Goal: Information Seeking & Learning: Learn about a topic

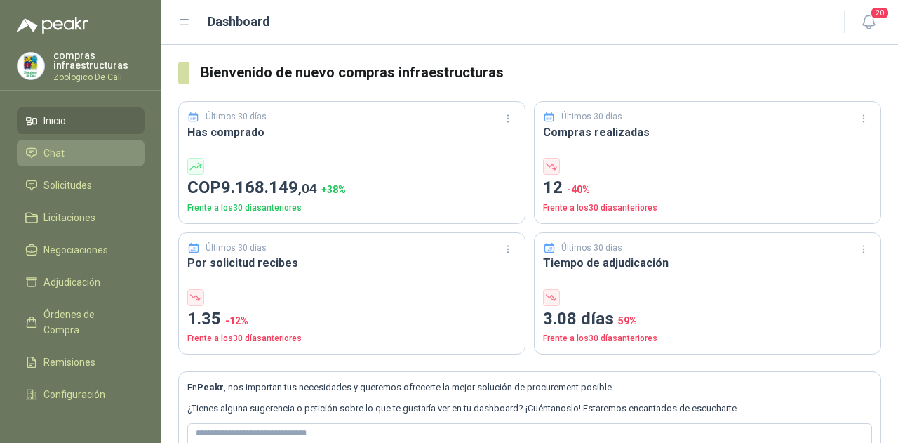
click at [60, 158] on span "Chat" at bounding box center [53, 152] width 21 height 15
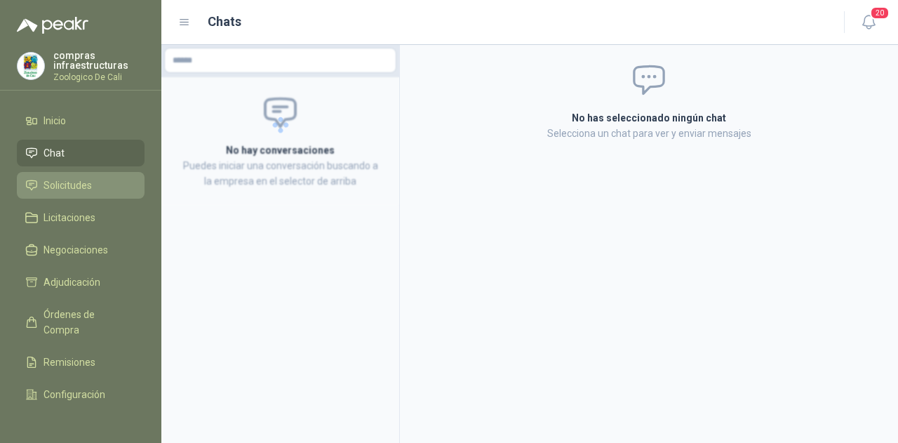
click at [87, 180] on span "Solicitudes" at bounding box center [67, 184] width 48 height 15
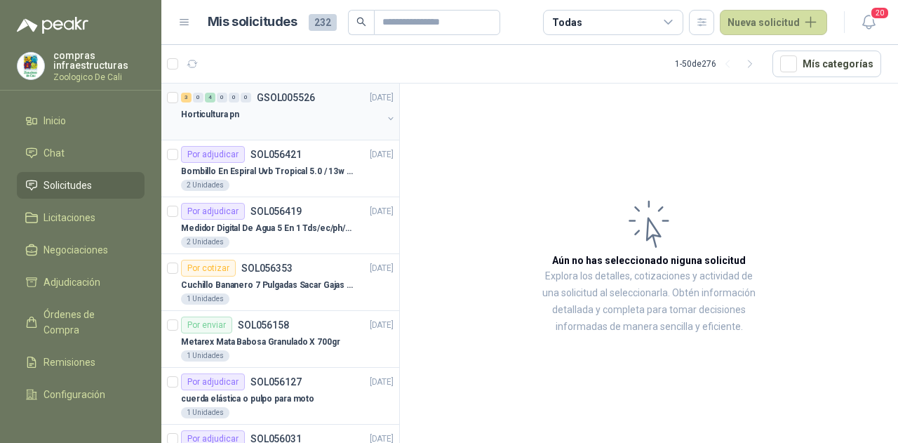
click at [279, 93] on p "GSOL005526" at bounding box center [286, 98] width 58 height 10
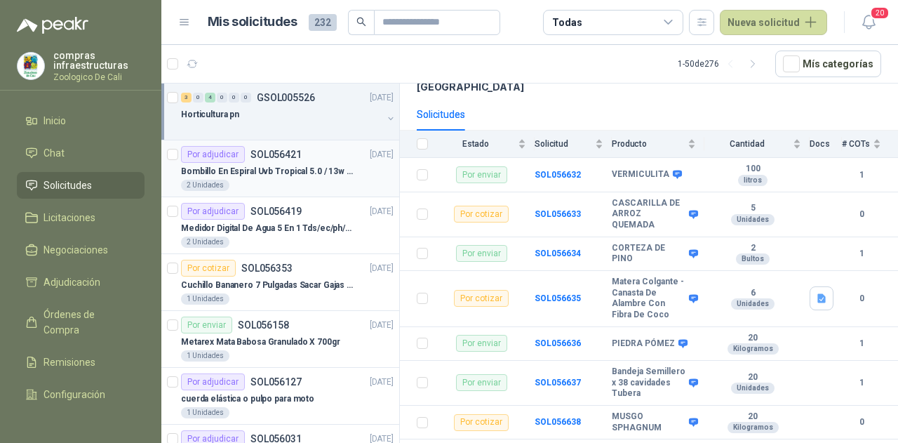
click at [297, 159] on div "Por adjudicar SOL056421" at bounding box center [241, 154] width 121 height 17
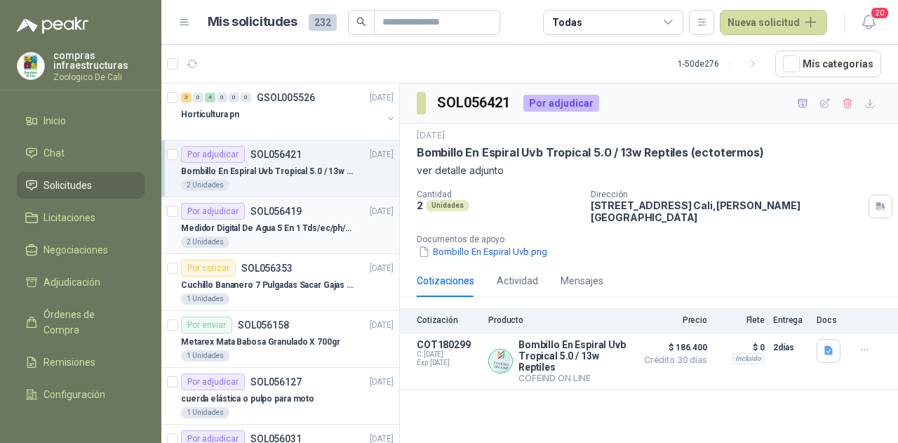
click at [236, 227] on p "Medidor Digital De Agua 5 En 1 Tds/ec/ph/salinidad/temperatu" at bounding box center [268, 228] width 175 height 13
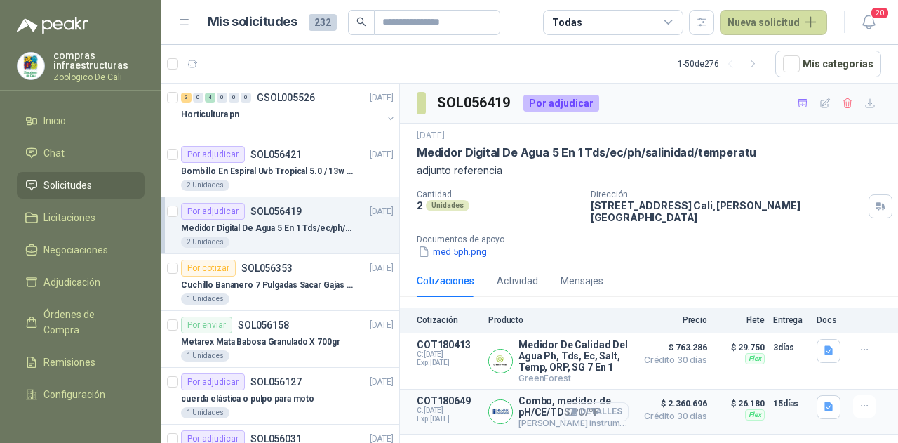
click at [603, 402] on button "Detalles" at bounding box center [595, 411] width 66 height 19
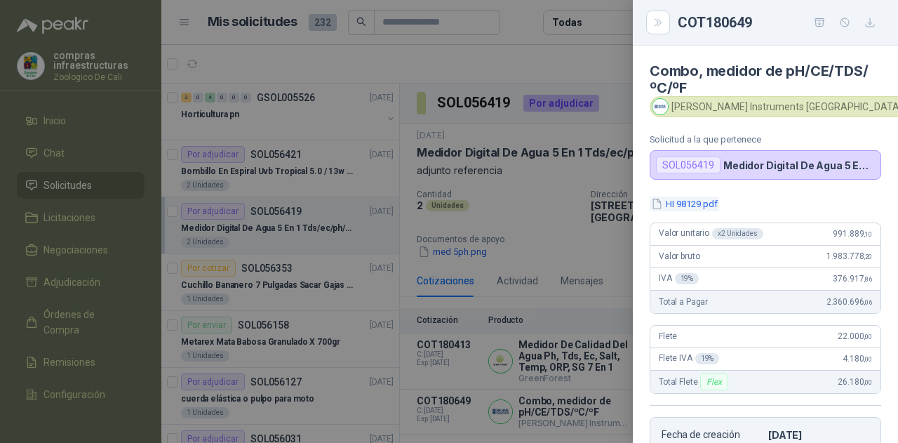
click at [679, 208] on button "HI 98129.pdf" at bounding box center [683, 203] width 69 height 15
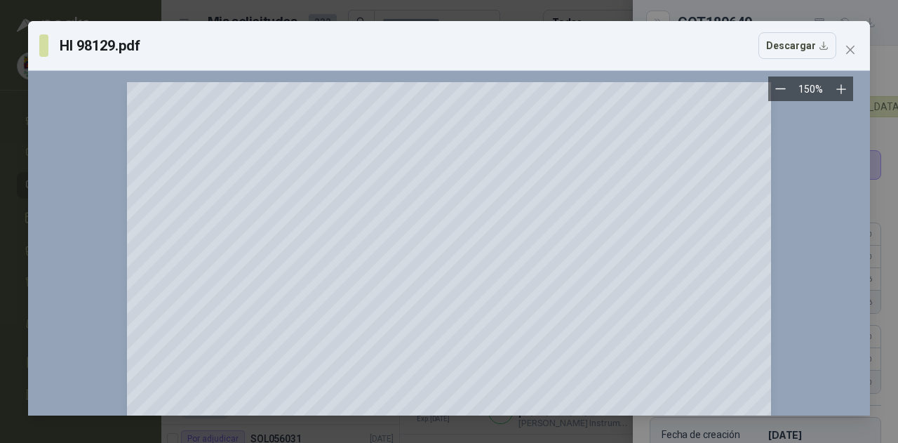
scroll to position [140, 0]
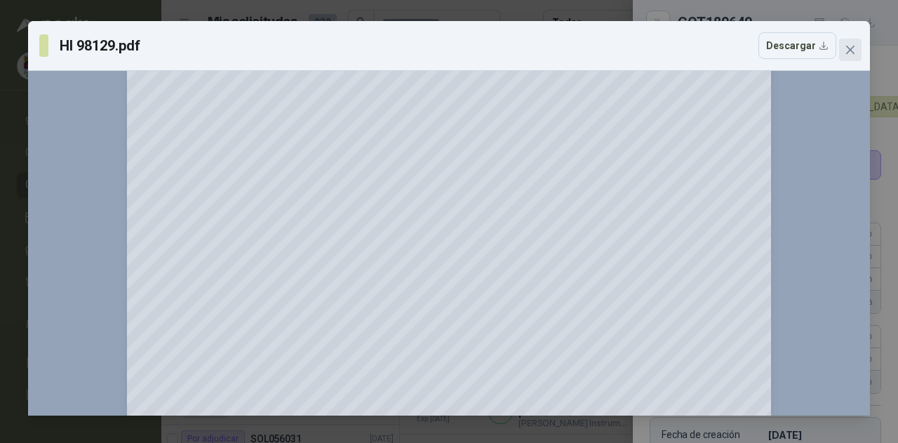
click at [850, 47] on icon "close" at bounding box center [849, 49] width 11 height 11
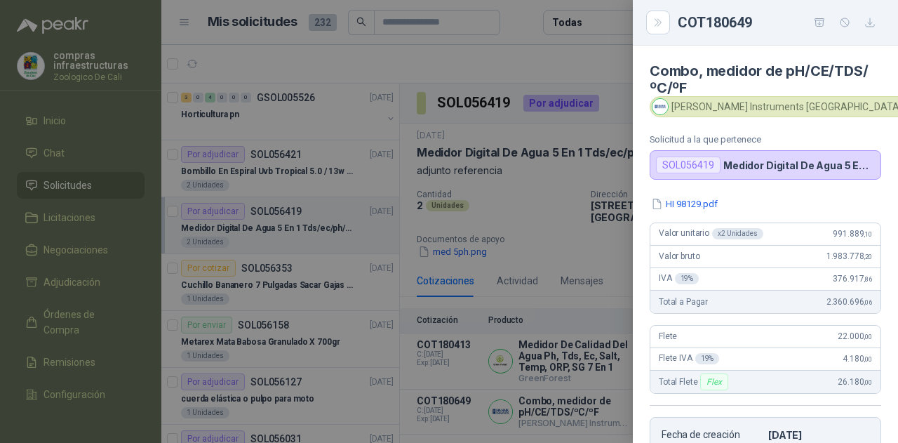
click at [574, 232] on div at bounding box center [449, 221] width 898 height 443
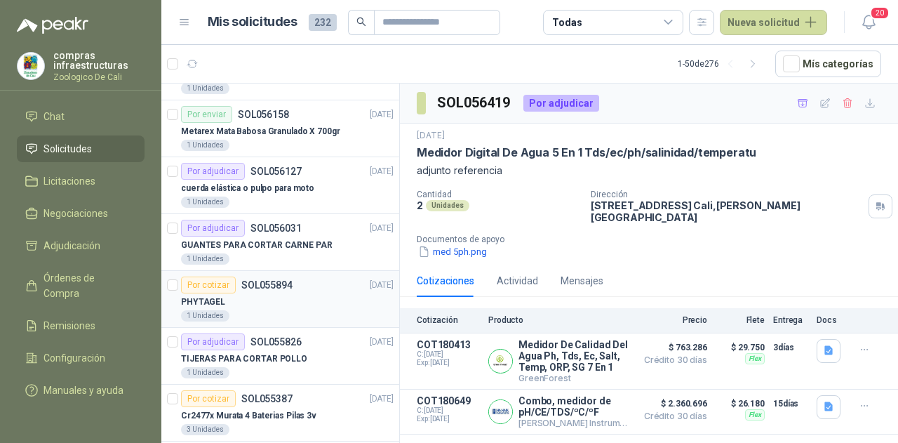
scroll to position [281, 0]
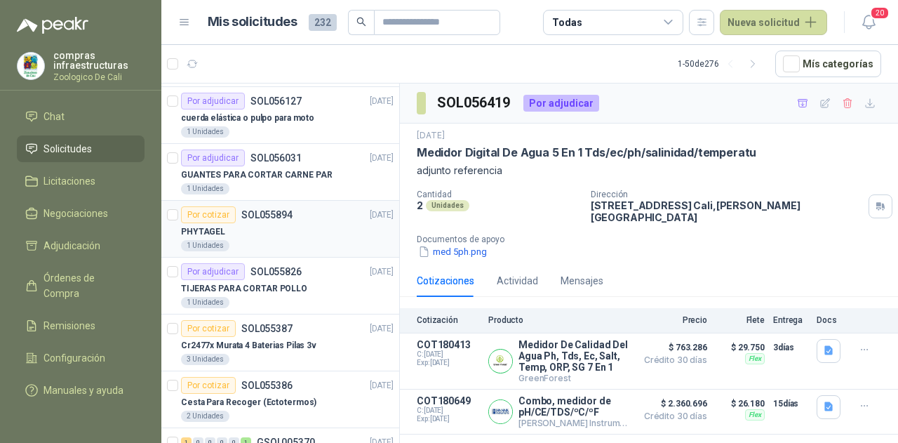
click at [308, 225] on div "PHYTAGEL" at bounding box center [287, 231] width 212 height 17
